Goal: Information Seeking & Learning: Learn about a topic

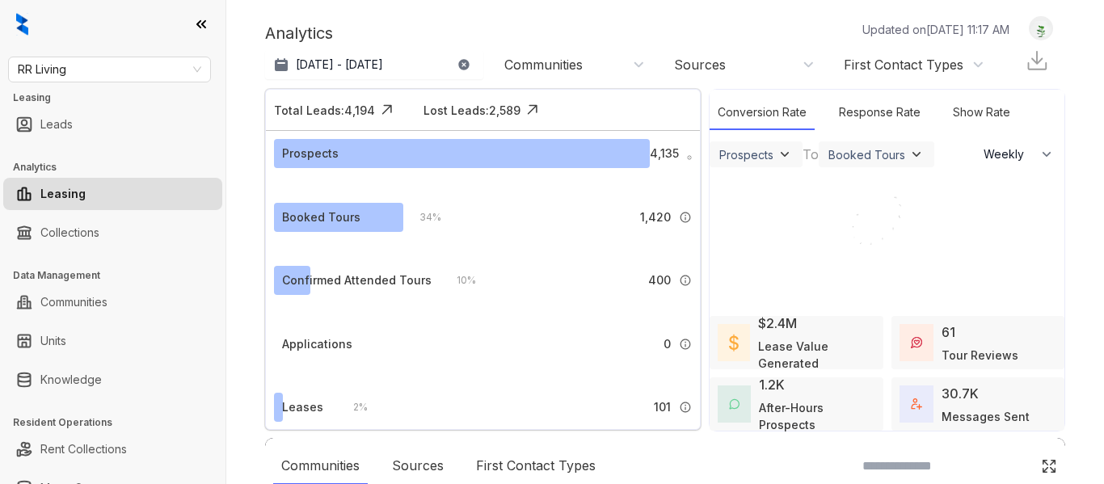
select select "******"
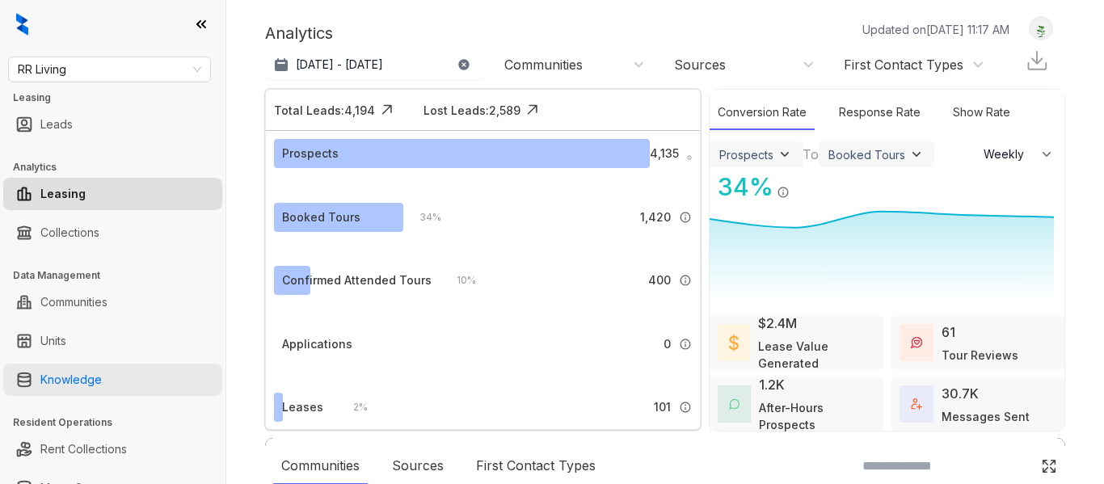
click at [59, 382] on link "Knowledge" at bounding box center [70, 380] width 61 height 32
